Goal: Register for event/course

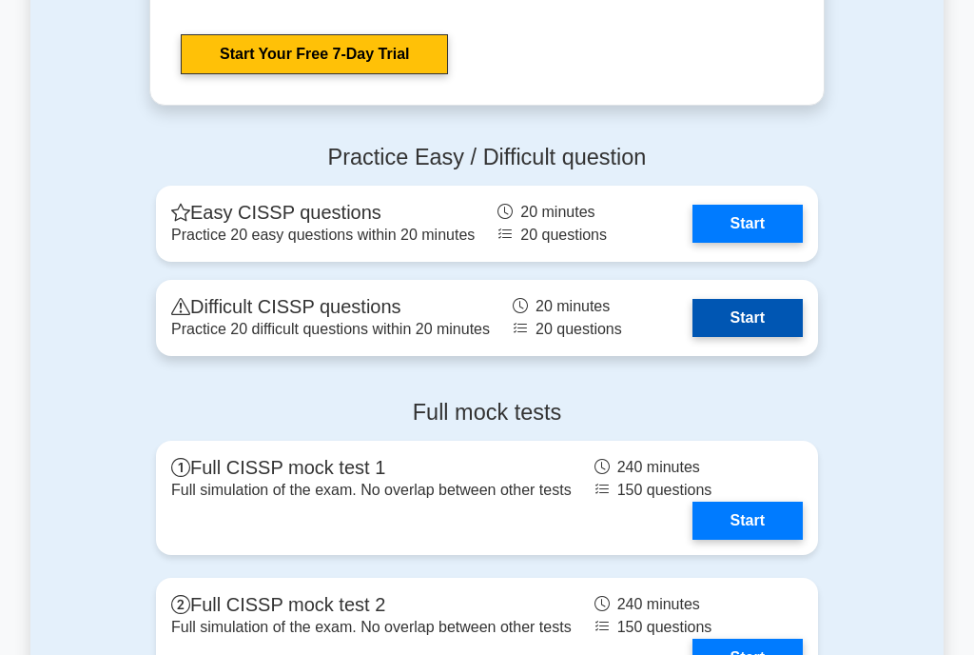
scroll to position [4312, 0]
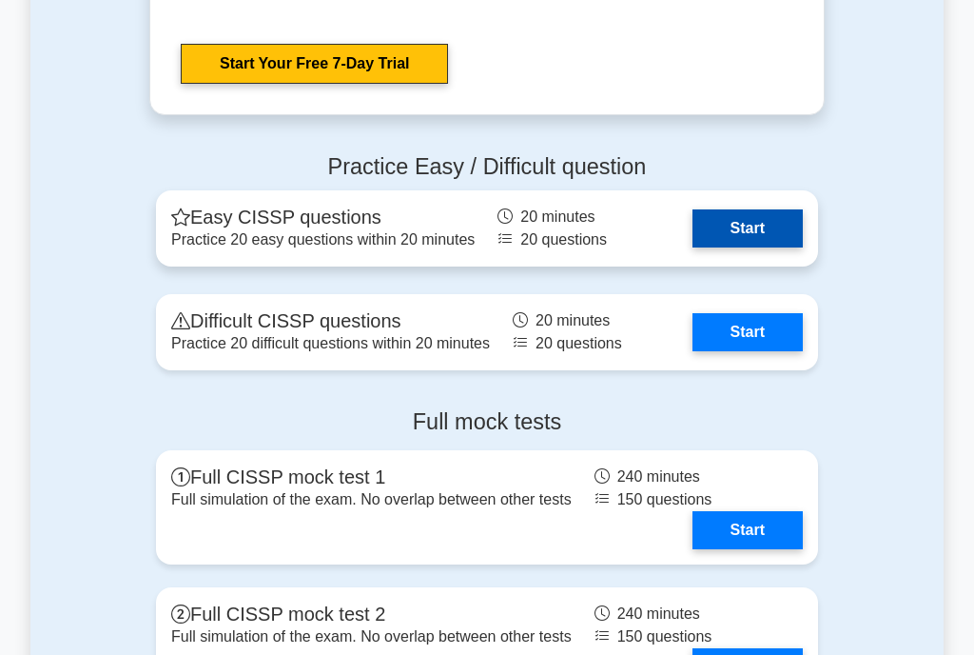
click at [756, 220] on link "Start" at bounding box center [748, 228] width 110 height 38
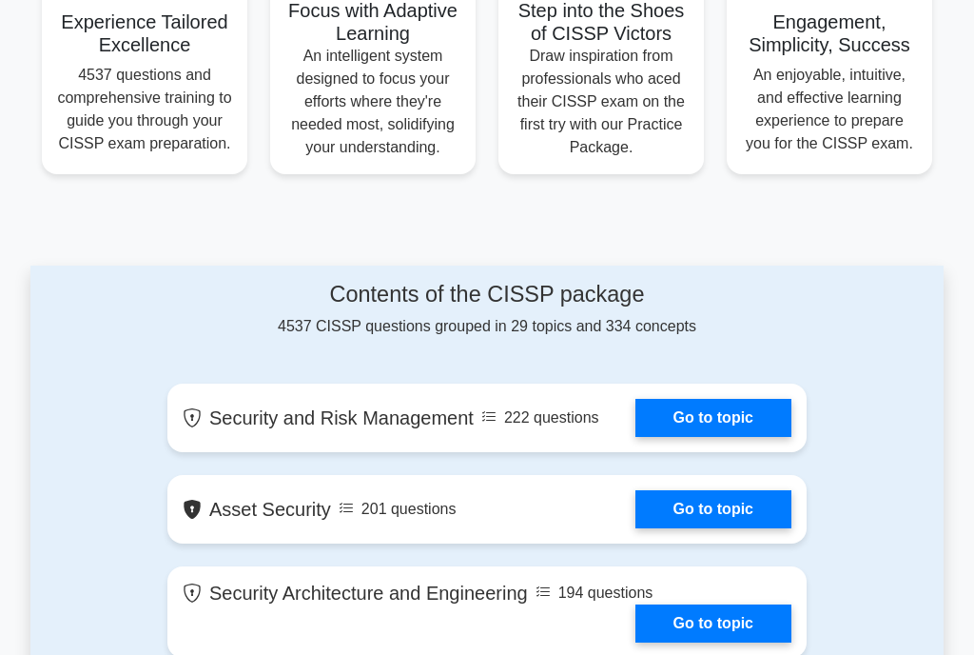
scroll to position [882, 0]
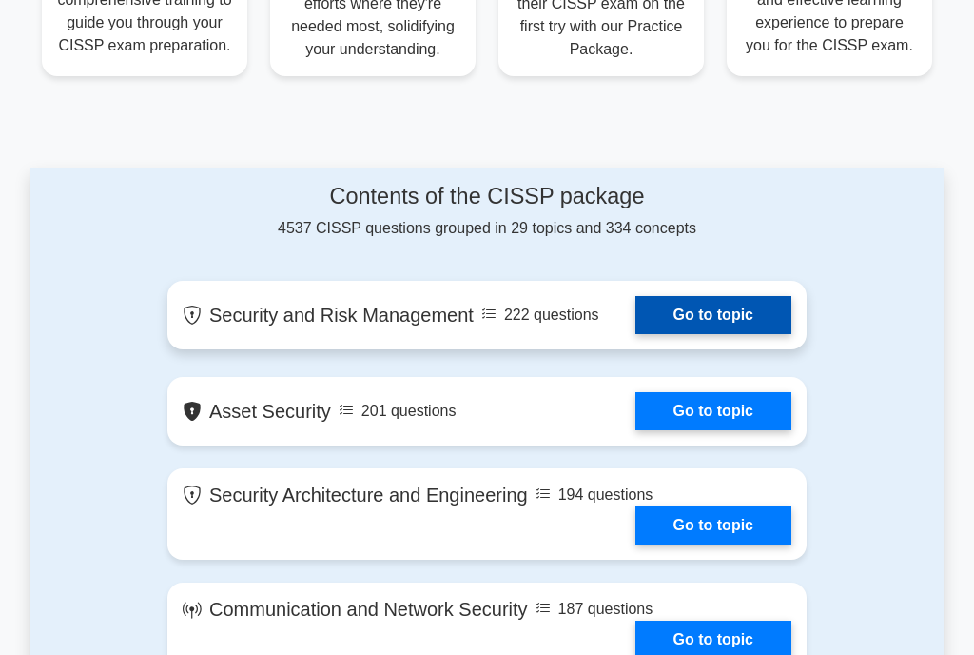
click at [725, 322] on link "Go to topic" at bounding box center [714, 315] width 156 height 38
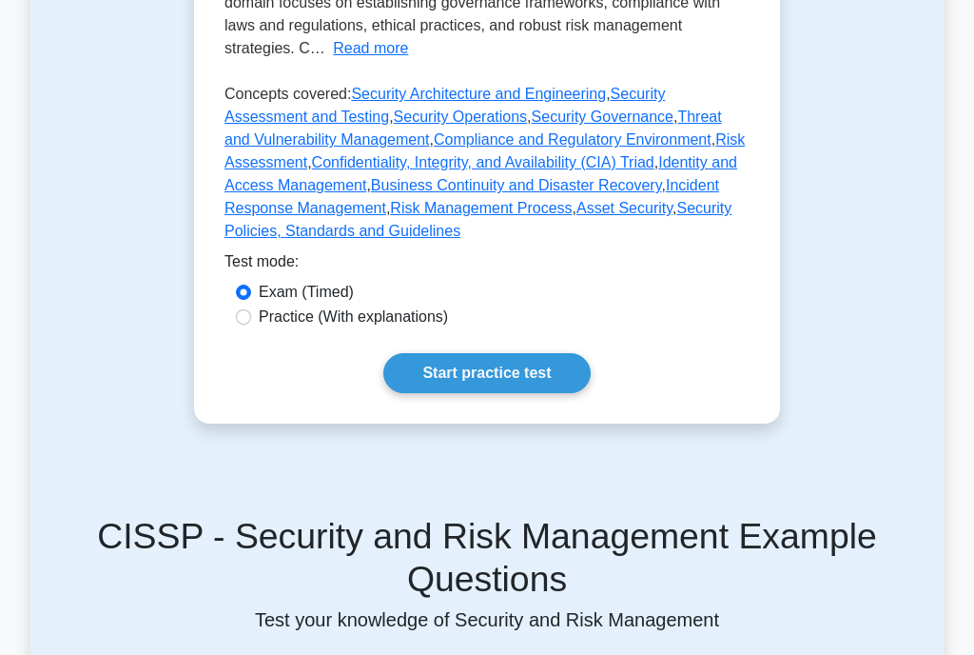
scroll to position [588, 0]
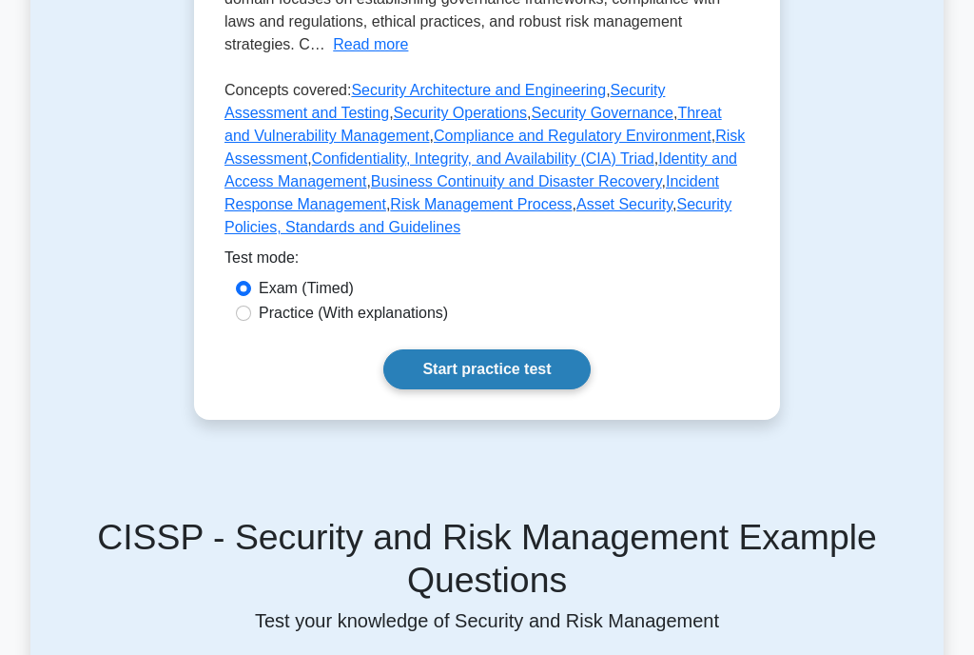
click at [503, 375] on link "Start practice test" at bounding box center [486, 369] width 206 height 40
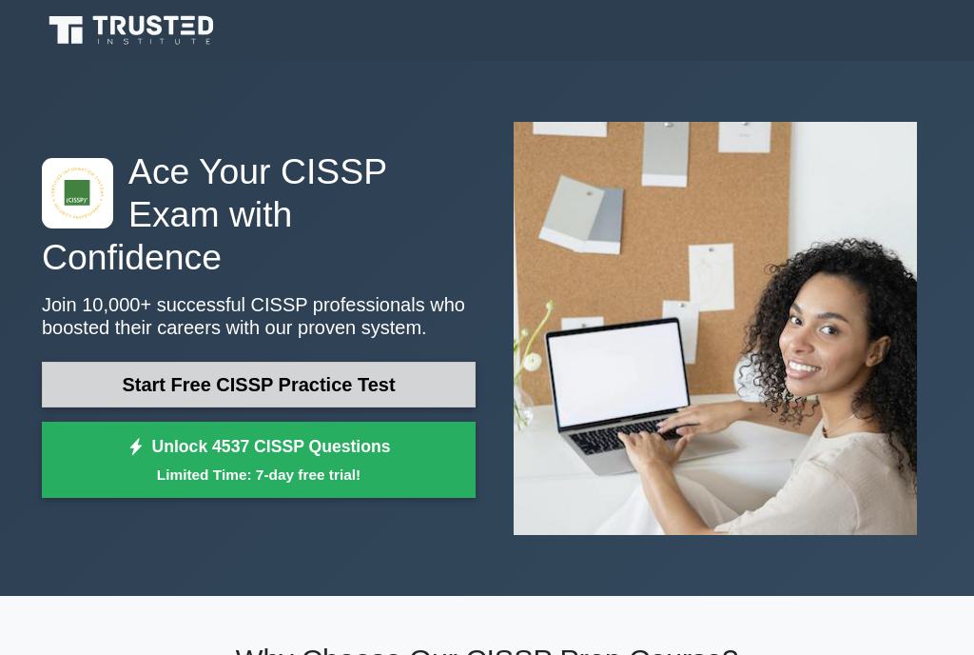
click at [288, 362] on link "Start Free CISSP Practice Test" at bounding box center [259, 385] width 434 height 46
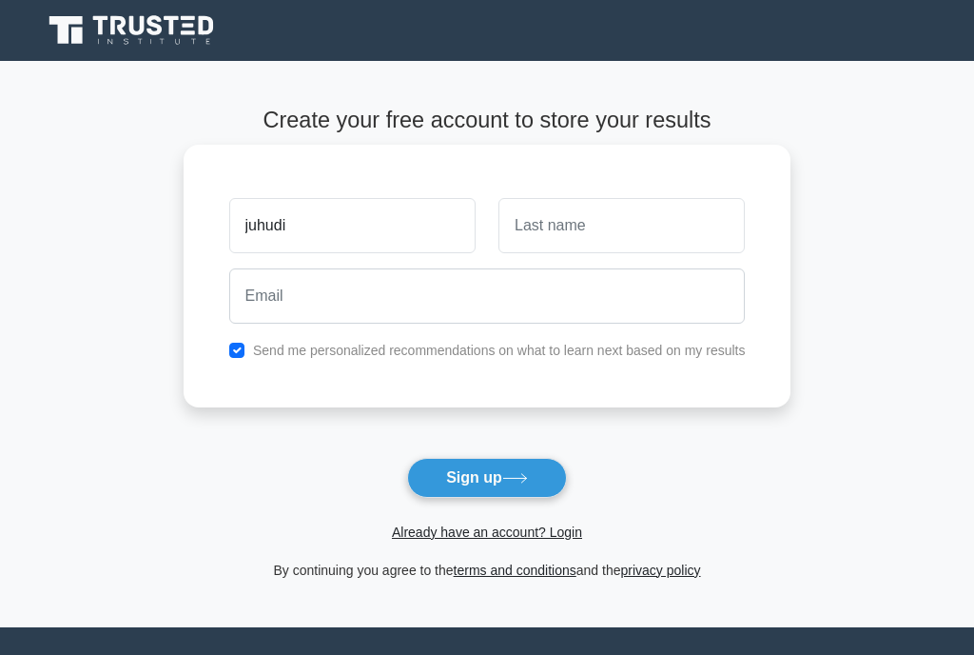
type input "juhudi"
click at [552, 239] on input "text" at bounding box center [622, 225] width 246 height 55
type input "muthomi"
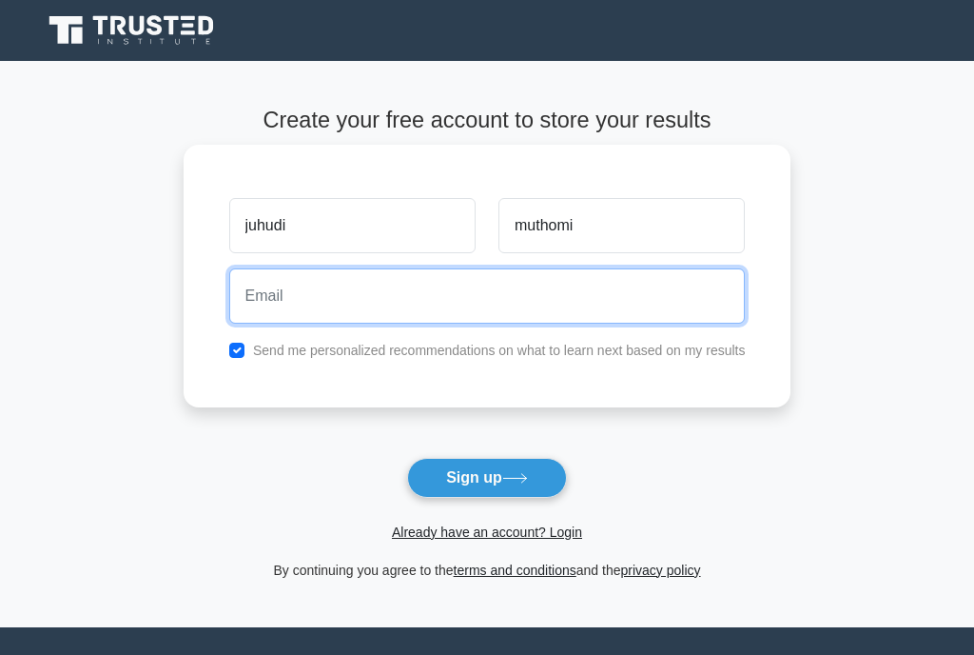
click at [487, 299] on input "email" at bounding box center [487, 295] width 517 height 55
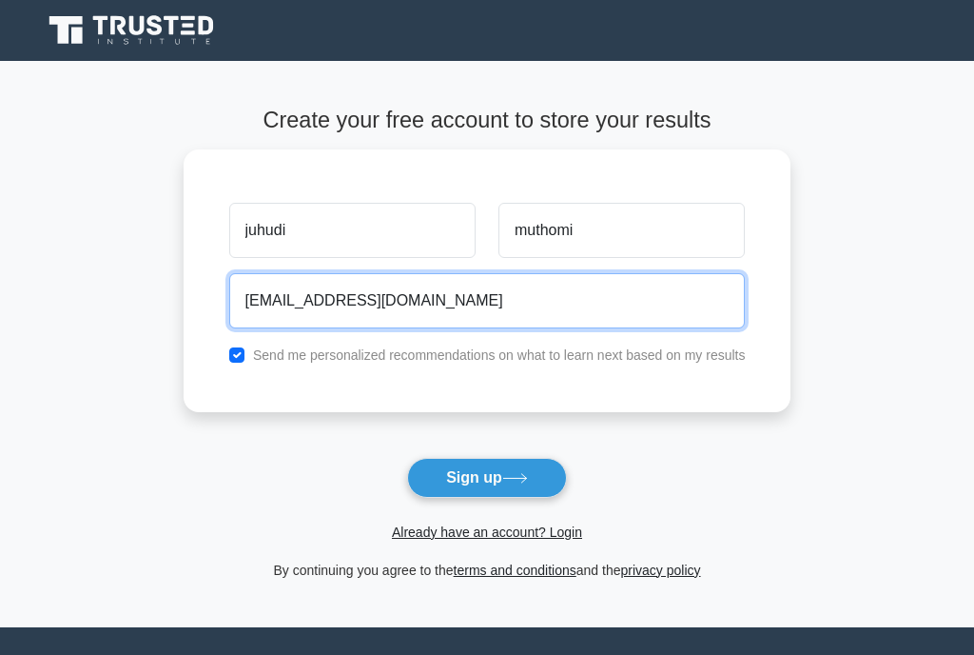
type input "[EMAIL_ADDRESS][DOMAIN_NAME]"
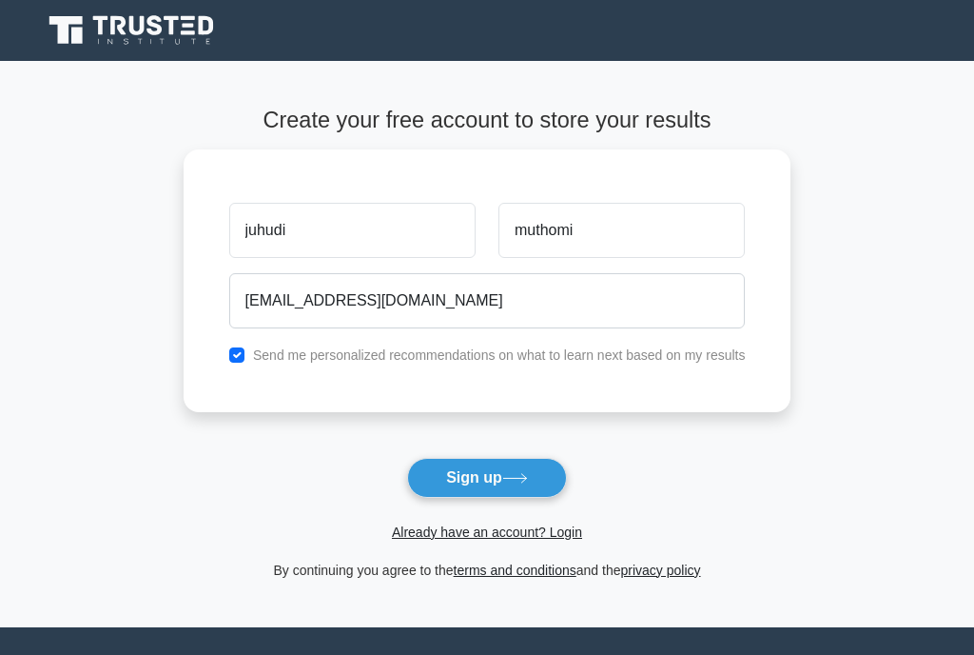
click at [484, 489] on button "Sign up" at bounding box center [487, 478] width 160 height 40
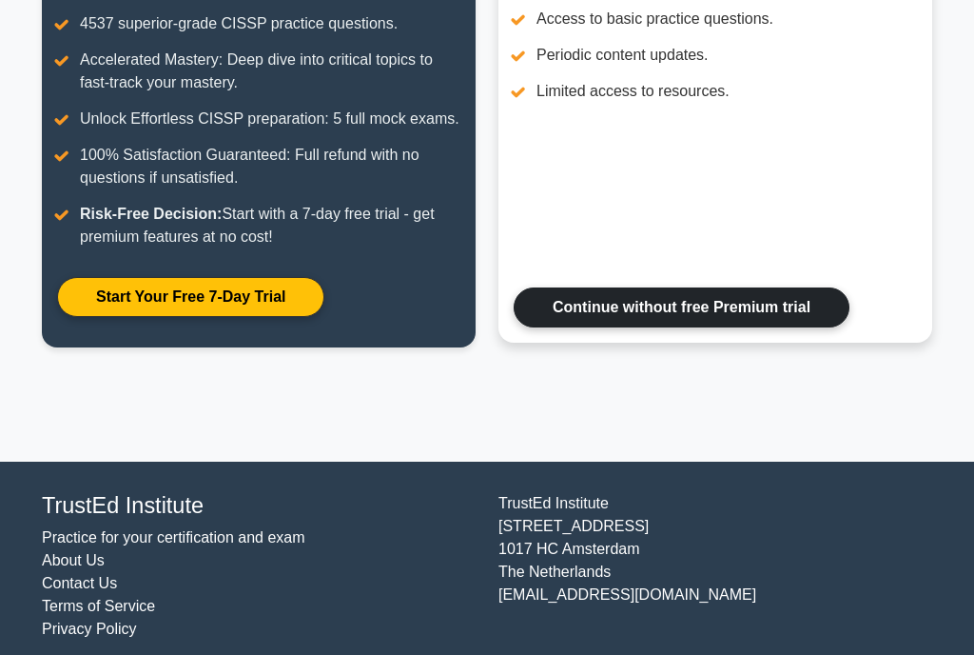
scroll to position [340, 0]
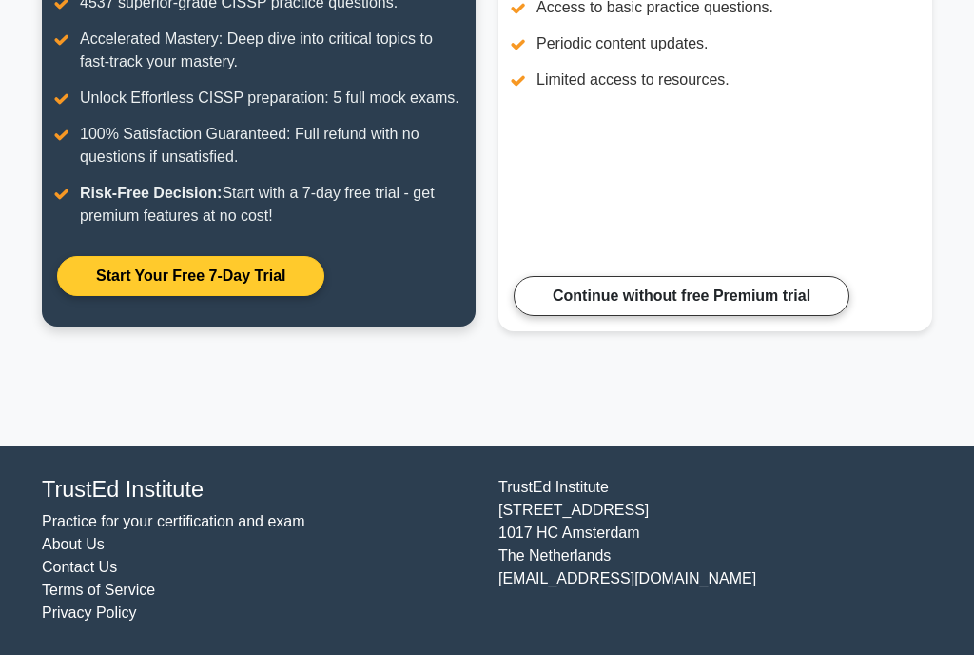
click at [180, 265] on link "Start Your Free 7-Day Trial" at bounding box center [190, 276] width 267 height 40
